Goal: Task Accomplishment & Management: Manage account settings

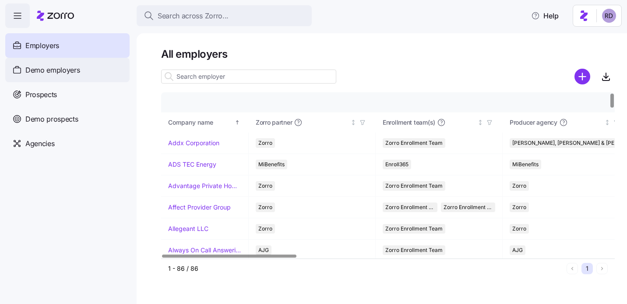
click at [61, 73] on span "Demo employers" at bounding box center [52, 70] width 55 height 11
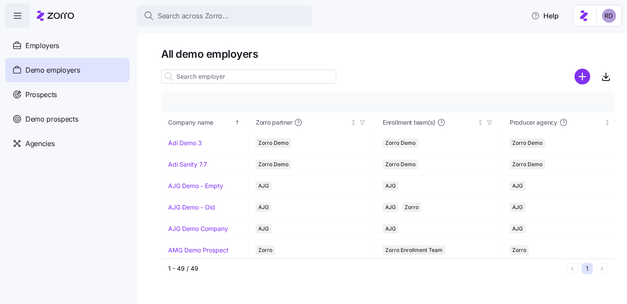
click at [210, 72] on input at bounding box center [248, 77] width 175 height 14
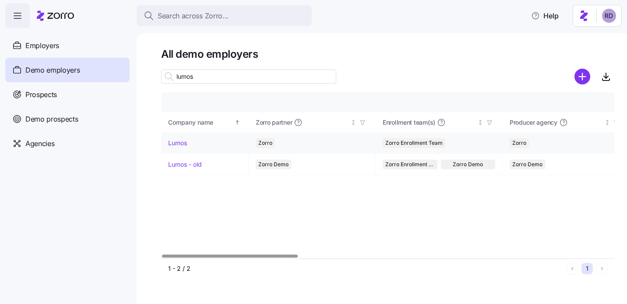
type input "lumos"
click at [186, 140] on link "Lumos" at bounding box center [177, 143] width 19 height 9
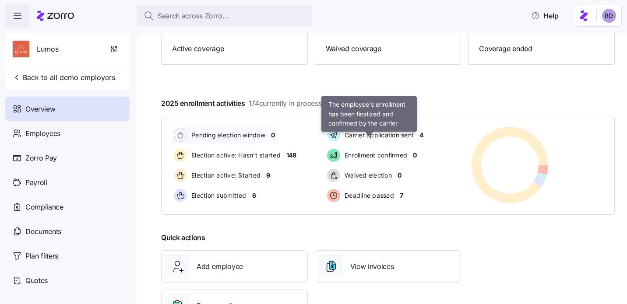
scroll to position [114, 0]
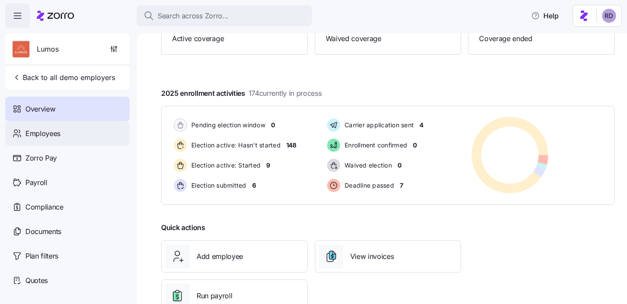
click at [50, 144] on div "Employees" at bounding box center [67, 133] width 124 height 25
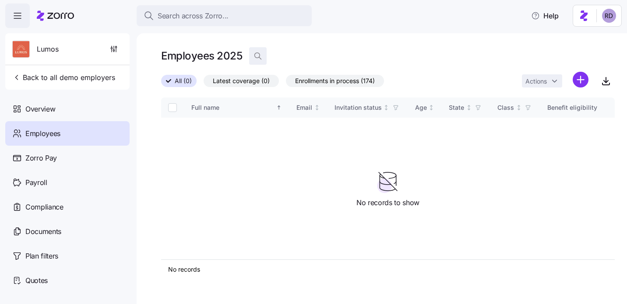
click at [256, 56] on icon "button" at bounding box center [257, 56] width 9 height 9
type input "[PERSON_NAME]"
click at [170, 78] on label "All (0)" at bounding box center [178, 81] width 35 height 12
click at [161, 84] on input "All (0)" at bounding box center [161, 84] width 0 height 0
click at [415, 55] on icon "button" at bounding box center [416, 56] width 5 height 5
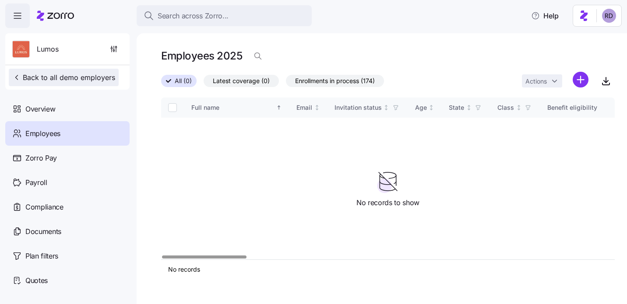
click at [43, 81] on span "Back to all demo employers" at bounding box center [63, 77] width 103 height 11
click at [179, 76] on span "All (0)" at bounding box center [183, 80] width 17 height 11
click at [161, 84] on input "All (0)" at bounding box center [161, 84] width 0 height 0
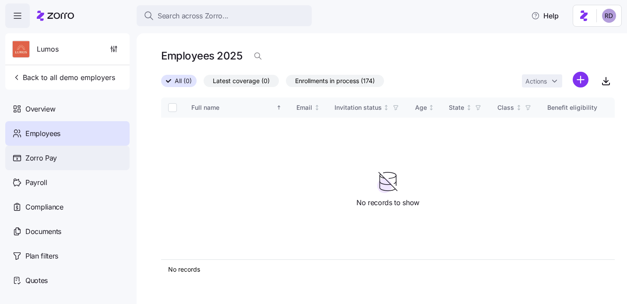
click at [71, 154] on div "Zorro Pay" at bounding box center [67, 158] width 124 height 25
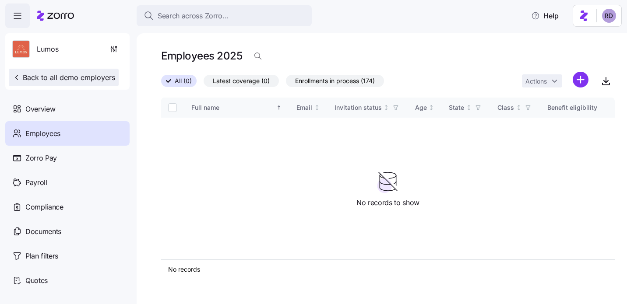
click at [51, 78] on span "Back to all demo employers" at bounding box center [63, 77] width 103 height 11
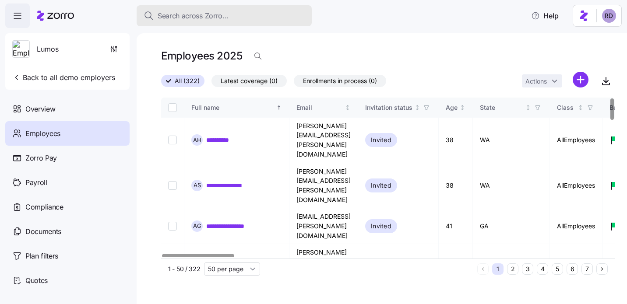
click at [220, 14] on span "Search across Zorro..." at bounding box center [193, 16] width 71 height 11
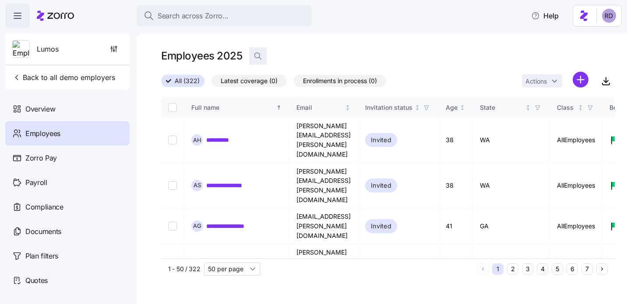
click at [256, 56] on icon "button" at bounding box center [257, 56] width 9 height 9
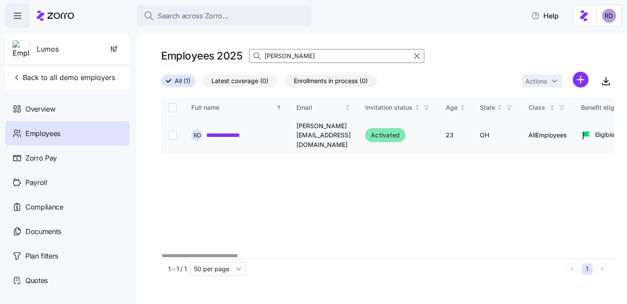
type input "[PERSON_NAME]"
click at [173, 131] on input "Select record 1" at bounding box center [172, 135] width 9 height 9
checkbox input "true"
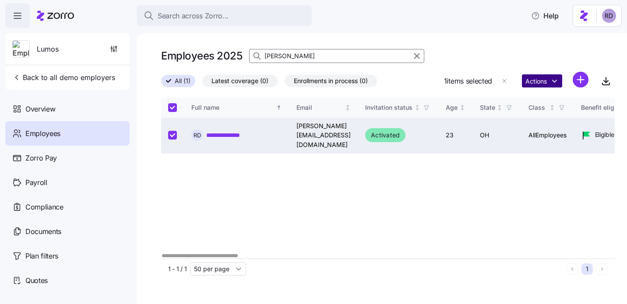
click at [537, 84] on html "**********" at bounding box center [313, 149] width 627 height 299
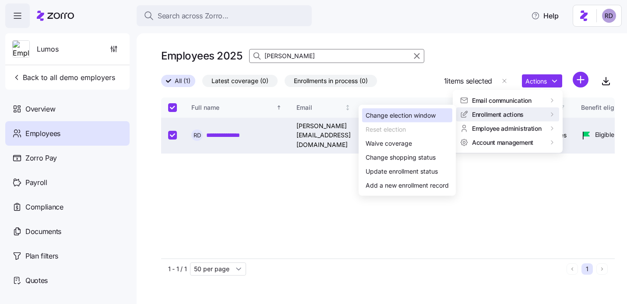
click at [419, 115] on div "Change election window" at bounding box center [400, 116] width 70 height 10
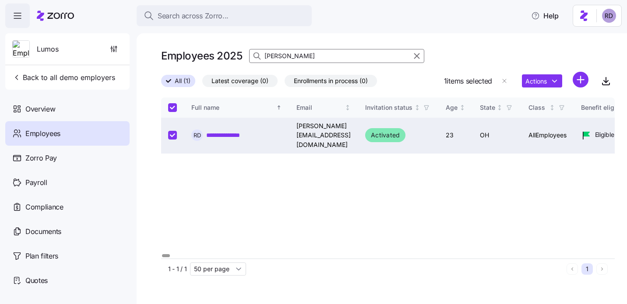
type input "[DATE]"
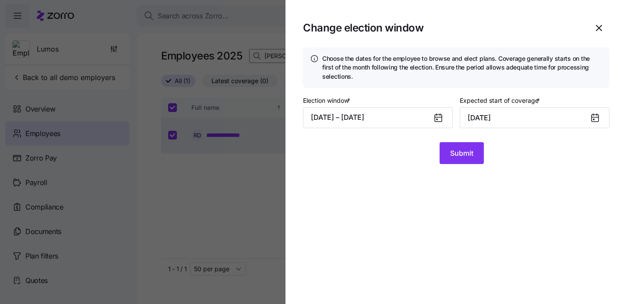
click at [437, 119] on icon at bounding box center [436, 119] width 1 height 1
click at [391, 115] on button "[DATE] – [DATE]" at bounding box center [378, 117] width 150 height 21
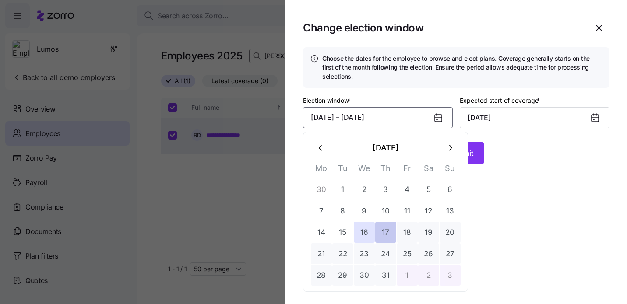
click at [395, 229] on button "17" at bounding box center [385, 232] width 21 height 21
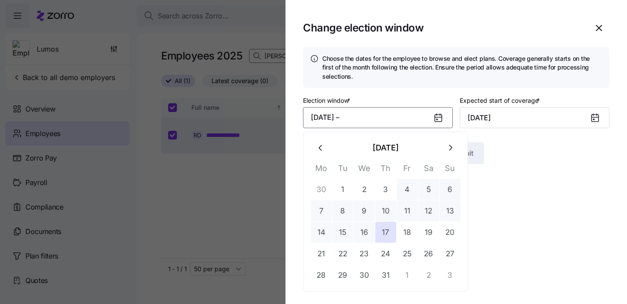
click at [454, 151] on icon "button" at bounding box center [450, 148] width 10 height 10
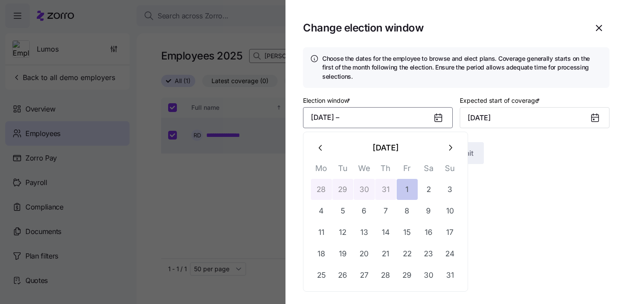
click at [403, 186] on button "1" at bounding box center [406, 189] width 21 height 21
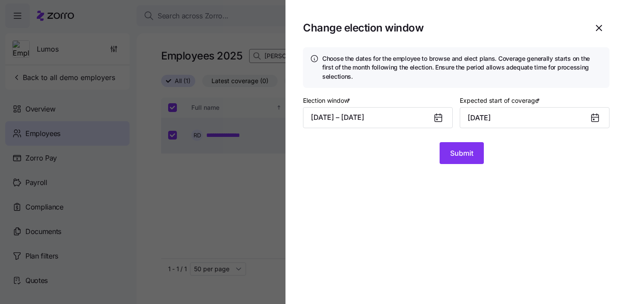
click at [439, 119] on icon at bounding box center [437, 118] width 7 height 7
click at [433, 121] on icon at bounding box center [438, 117] width 11 height 11
click at [388, 118] on button "[DATE] – [DATE]" at bounding box center [378, 117] width 150 height 21
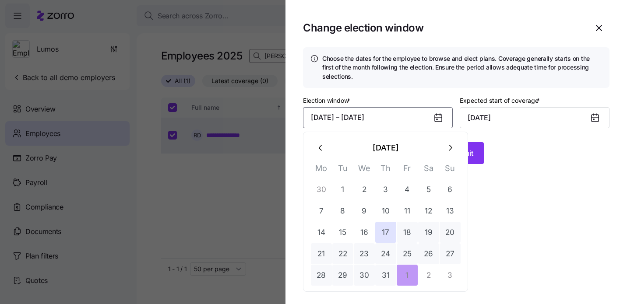
click at [449, 144] on icon "button" at bounding box center [450, 148] width 10 height 10
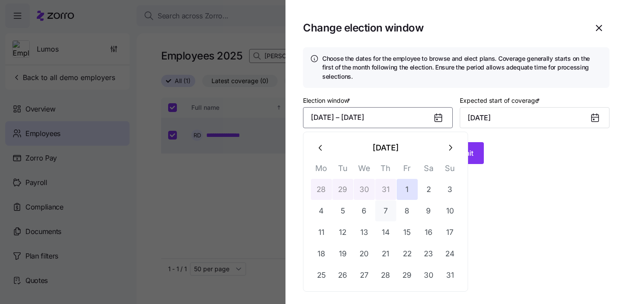
click at [386, 207] on button "7" at bounding box center [385, 210] width 21 height 21
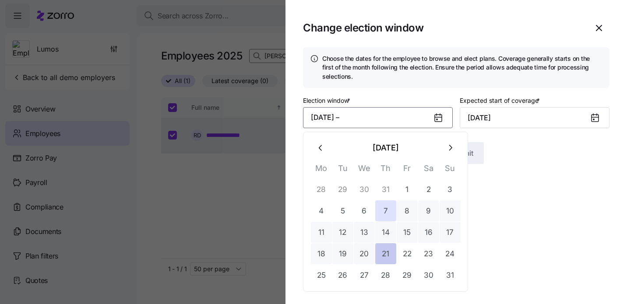
click at [389, 254] on button "21" at bounding box center [385, 253] width 21 height 21
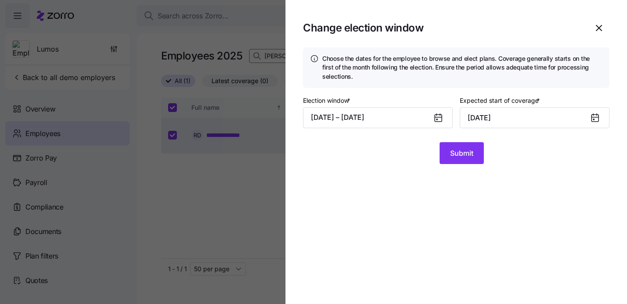
click at [466, 165] on section "Change election window Choose the dates for the employee to browse and elect pl…" at bounding box center [455, 152] width 341 height 304
click at [466, 158] on span "Submit" at bounding box center [461, 153] width 23 height 11
